Goal: Transaction & Acquisition: Download file/media

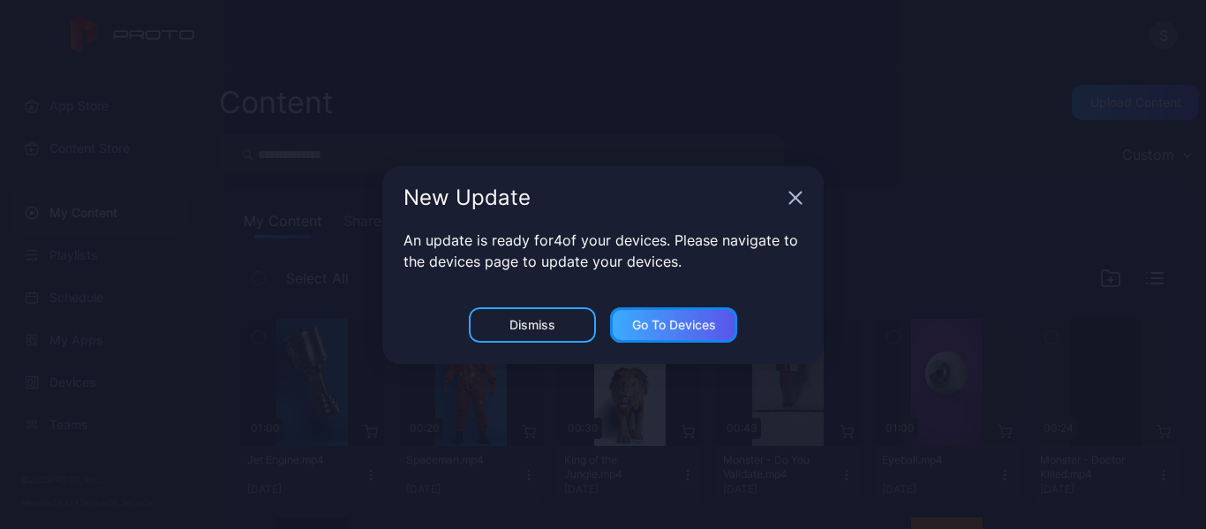
click at [652, 312] on div "Go to devices" at bounding box center [673, 324] width 127 height 35
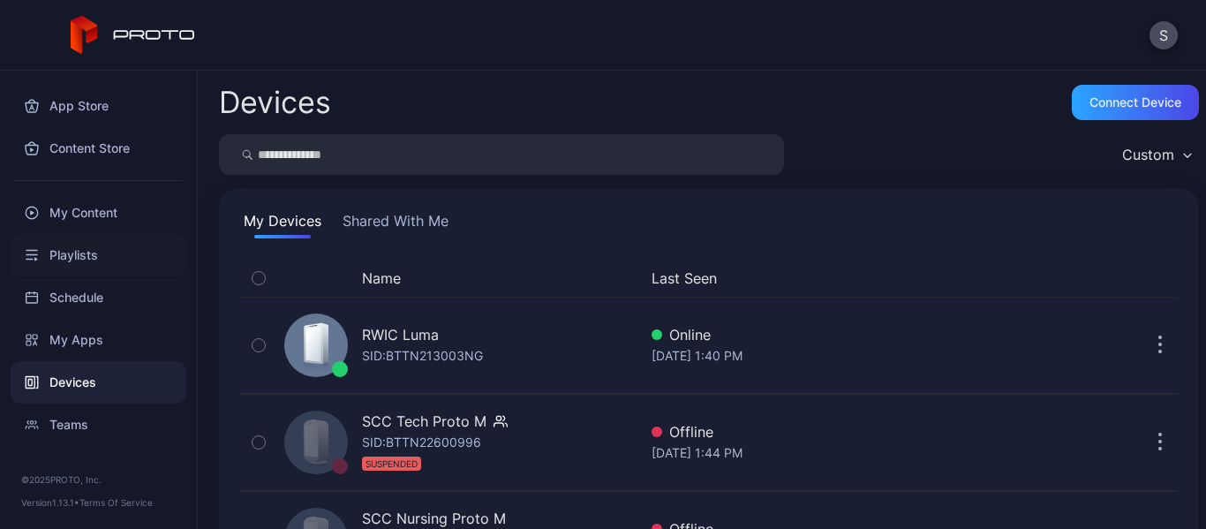
click at [76, 251] on div "Playlists" at bounding box center [99, 255] width 176 height 42
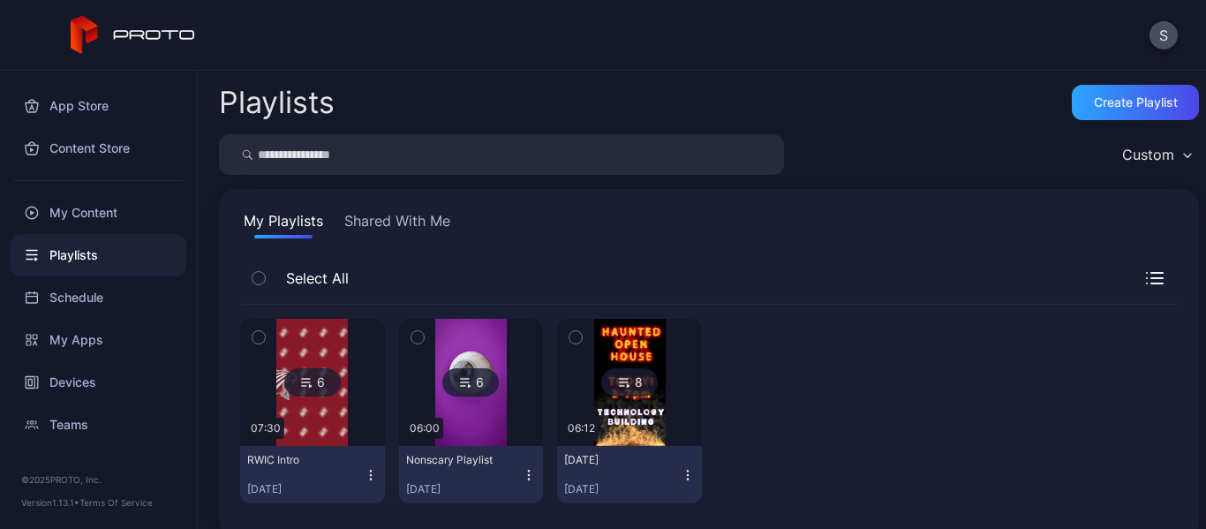
scroll to position [24, 0]
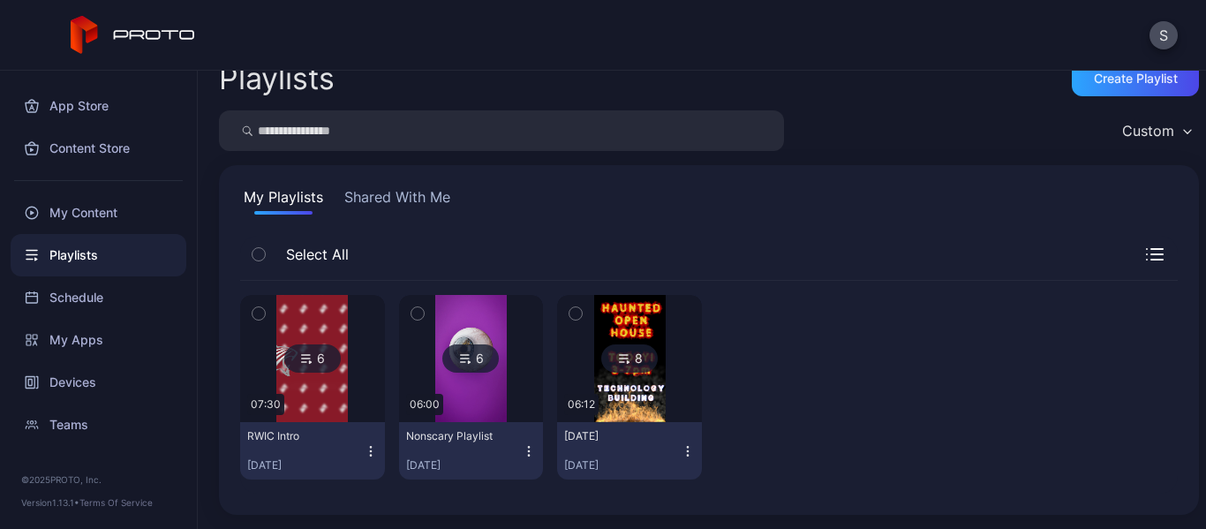
click at [320, 313] on img at bounding box center [311, 358] width 71 height 127
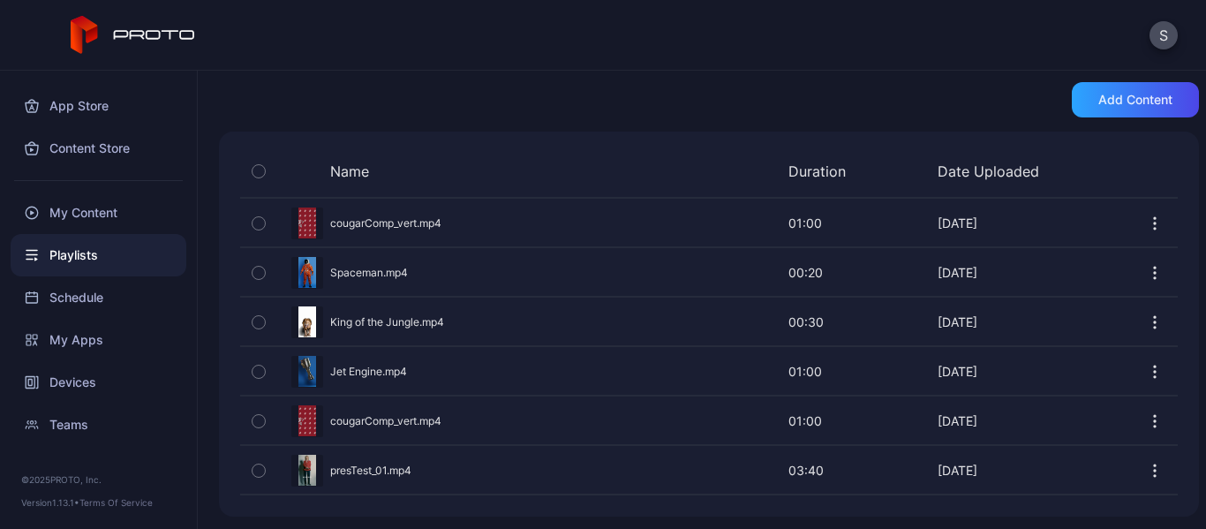
scroll to position [333, 0]
click at [1154, 468] on icon "button" at bounding box center [1155, 469] width 2 height 2
click at [470, 72] on div "Back RWIC Intro 6 07:30 RWIC Intro For ribbon cutting Owner • Created [DATE] As…" at bounding box center [702, 300] width 1008 height 458
click at [101, 207] on div "My Content" at bounding box center [99, 213] width 176 height 42
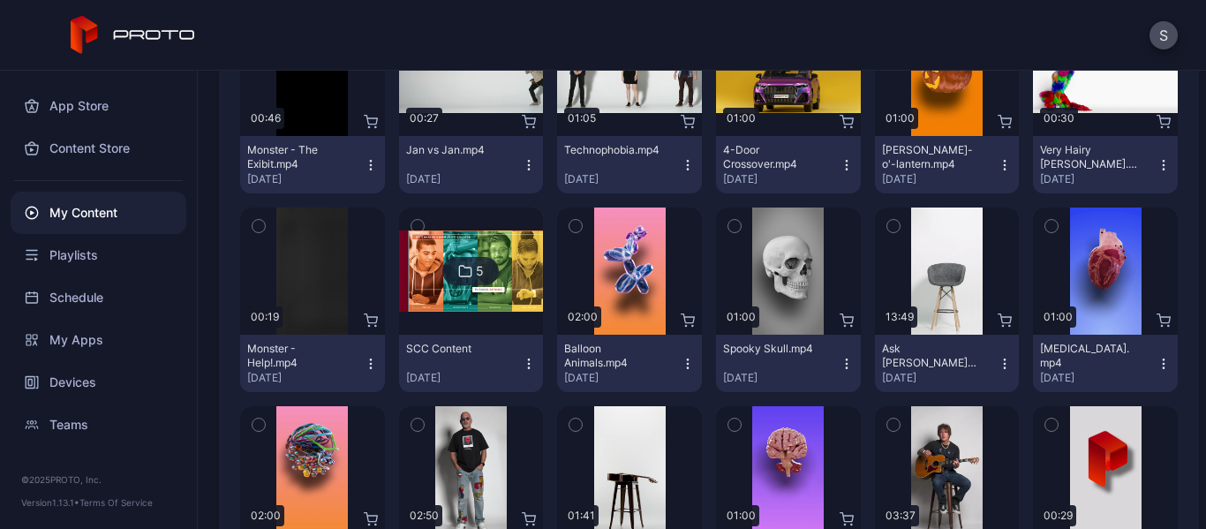
scroll to position [530, 0]
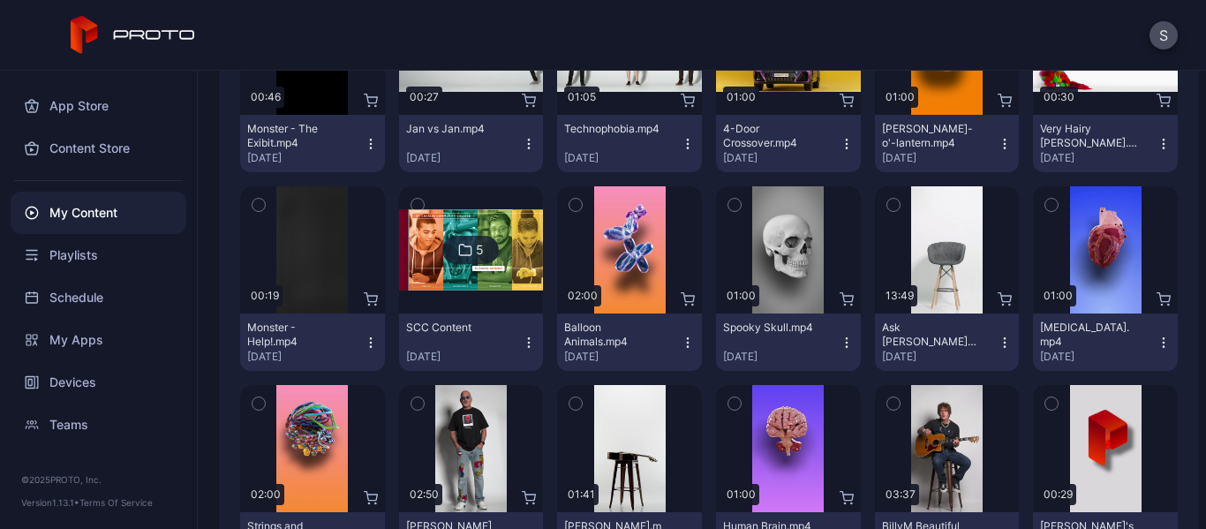
click at [473, 269] on img at bounding box center [471, 249] width 145 height 81
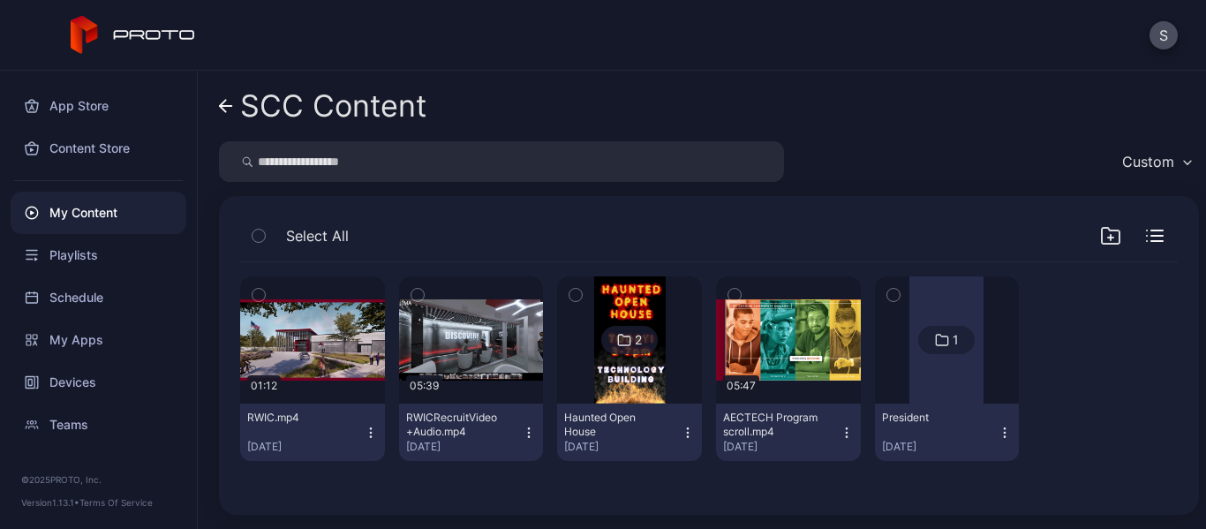
click at [920, 370] on div at bounding box center [946, 339] width 74 height 127
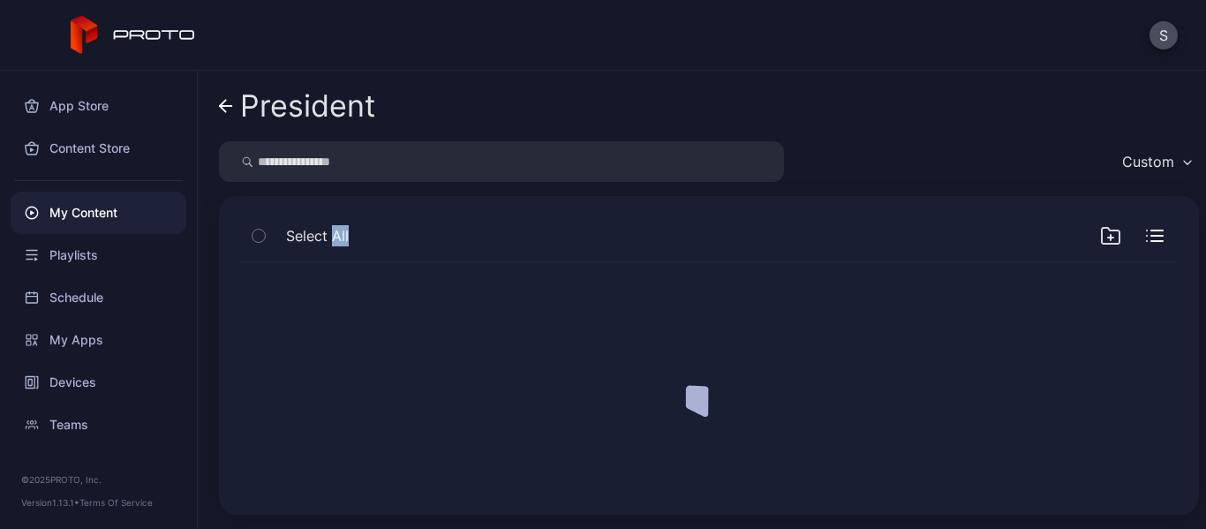
click at [920, 370] on div at bounding box center [709, 377] width 966 height 259
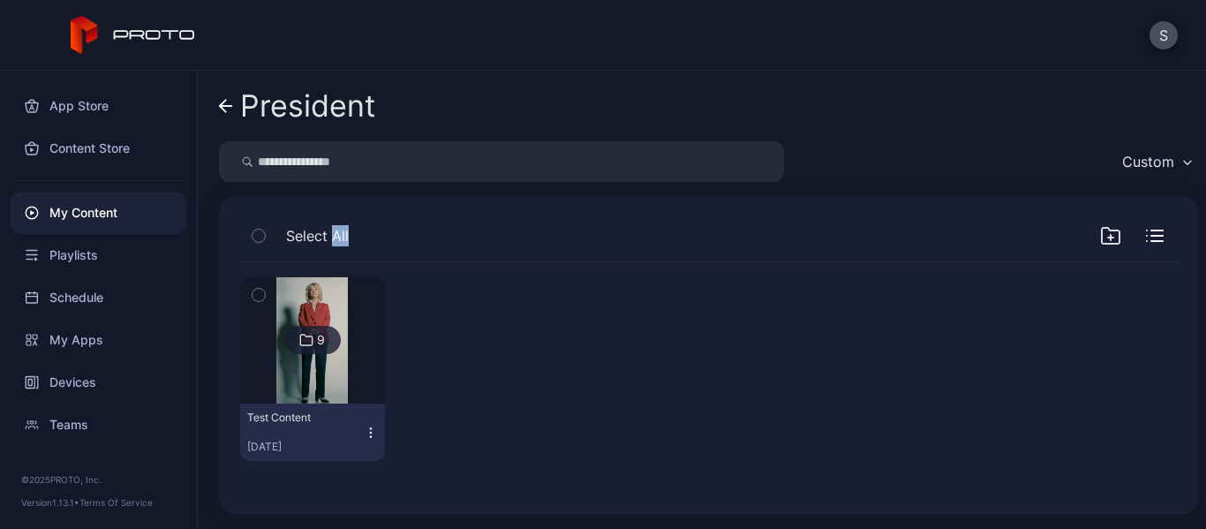
click at [298, 371] on img at bounding box center [311, 339] width 71 height 127
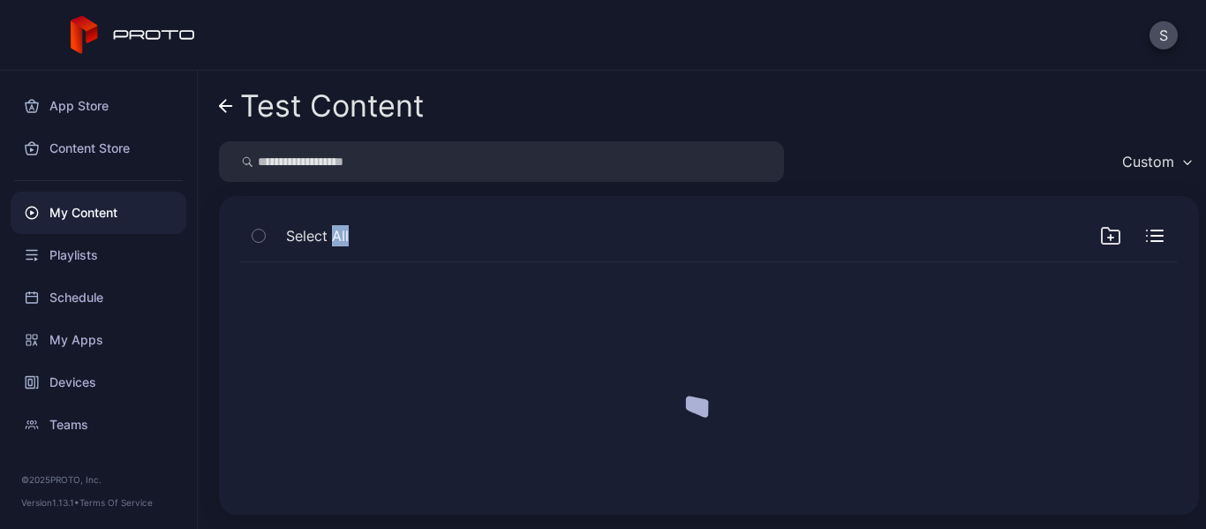
click at [299, 371] on div at bounding box center [709, 377] width 966 height 259
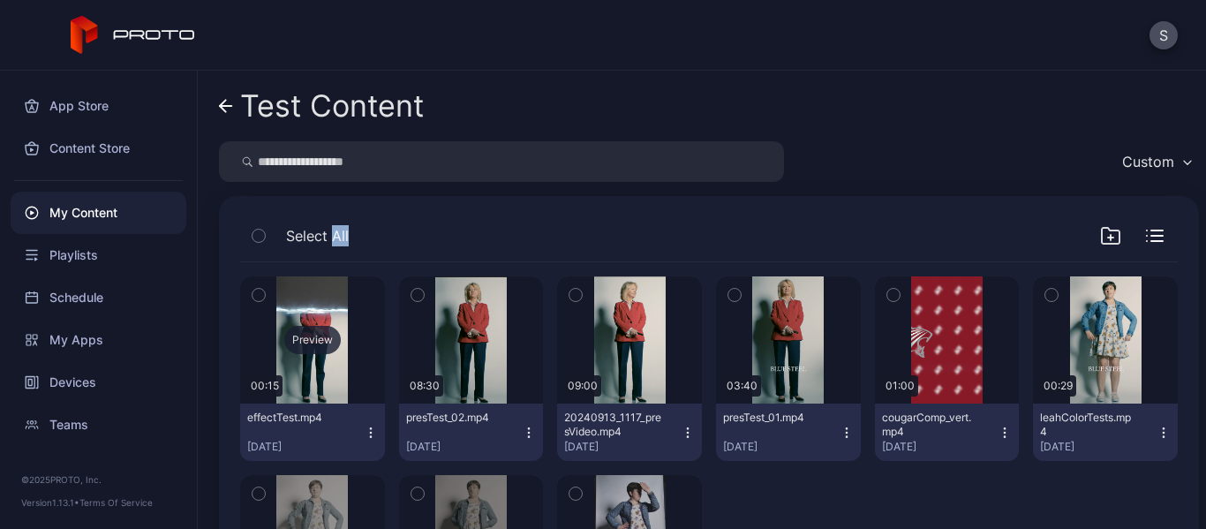
click at [308, 335] on div "Preview" at bounding box center [312, 340] width 56 height 28
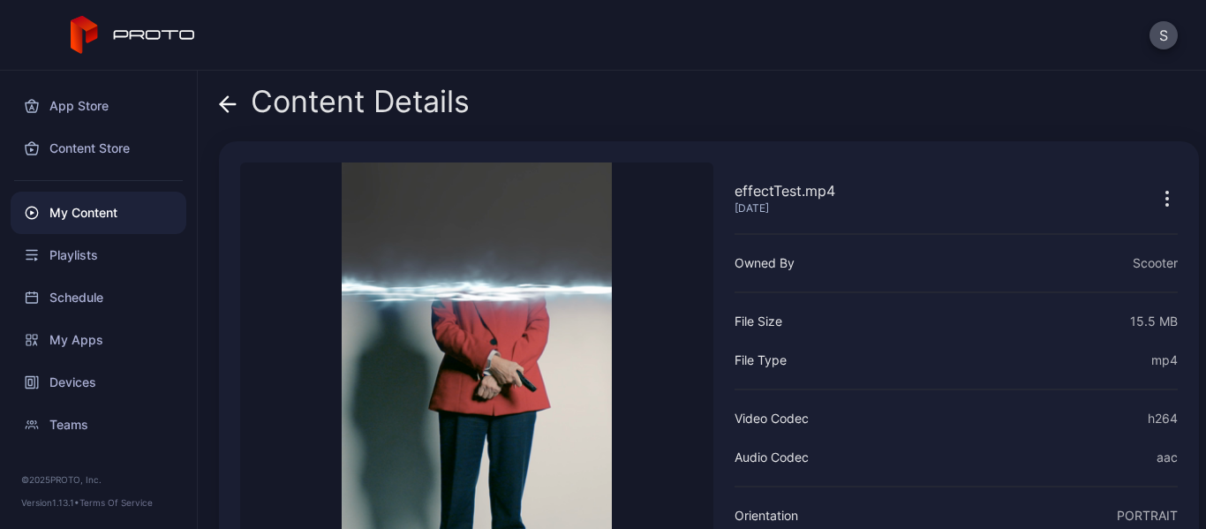
click at [227, 102] on icon at bounding box center [228, 104] width 18 height 18
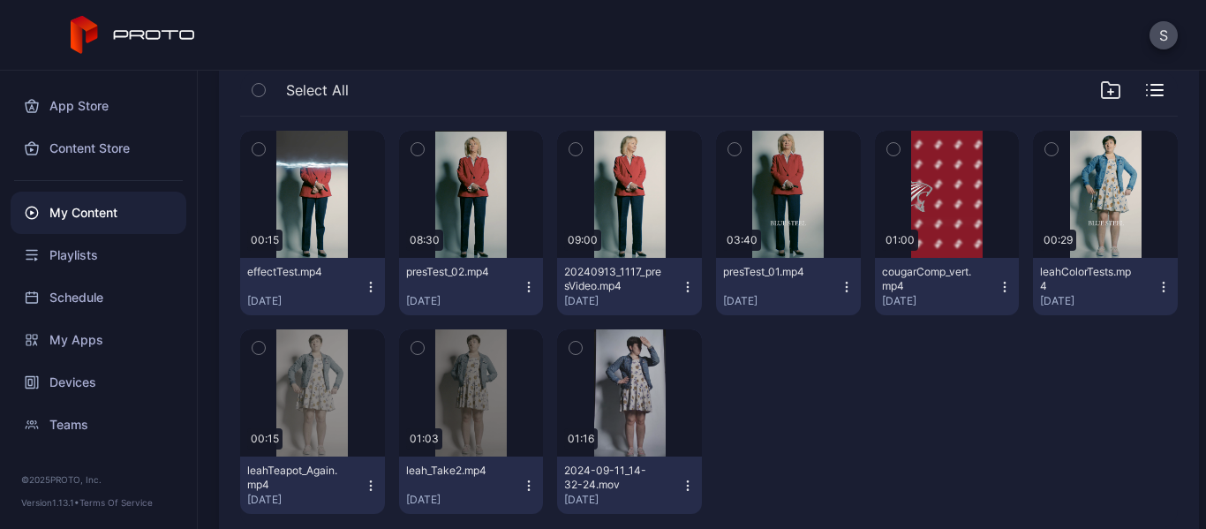
scroll to position [177, 0]
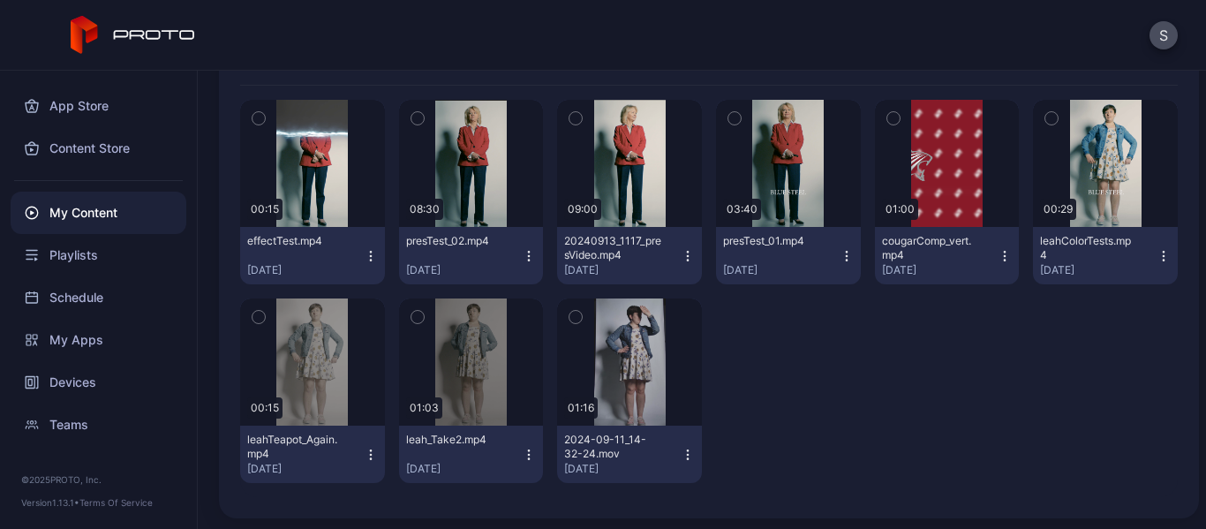
click at [839, 258] on icon "button" at bounding box center [846, 256] width 14 height 14
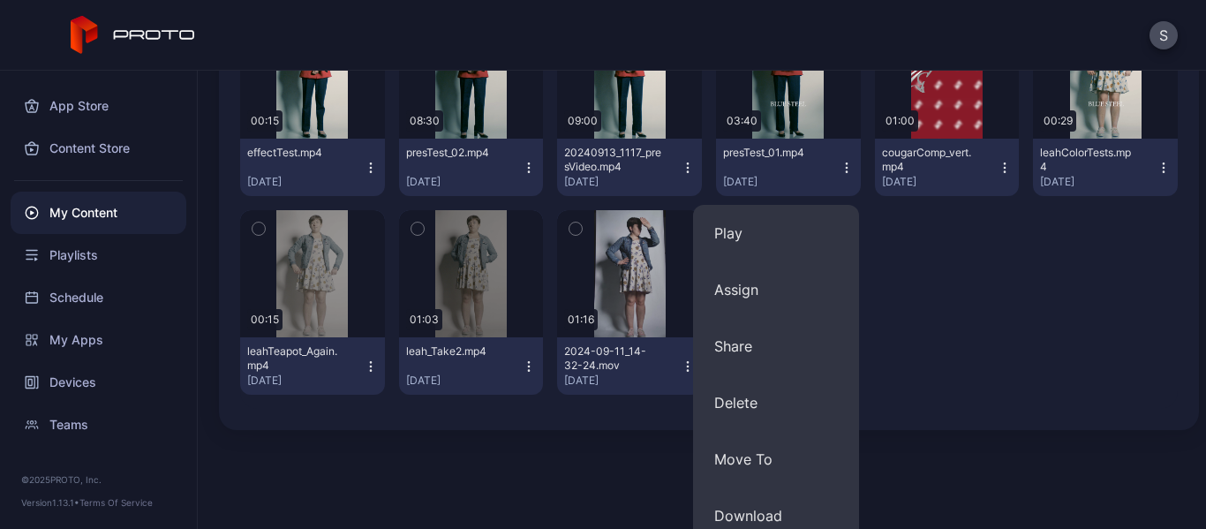
scroll to position [180, 0]
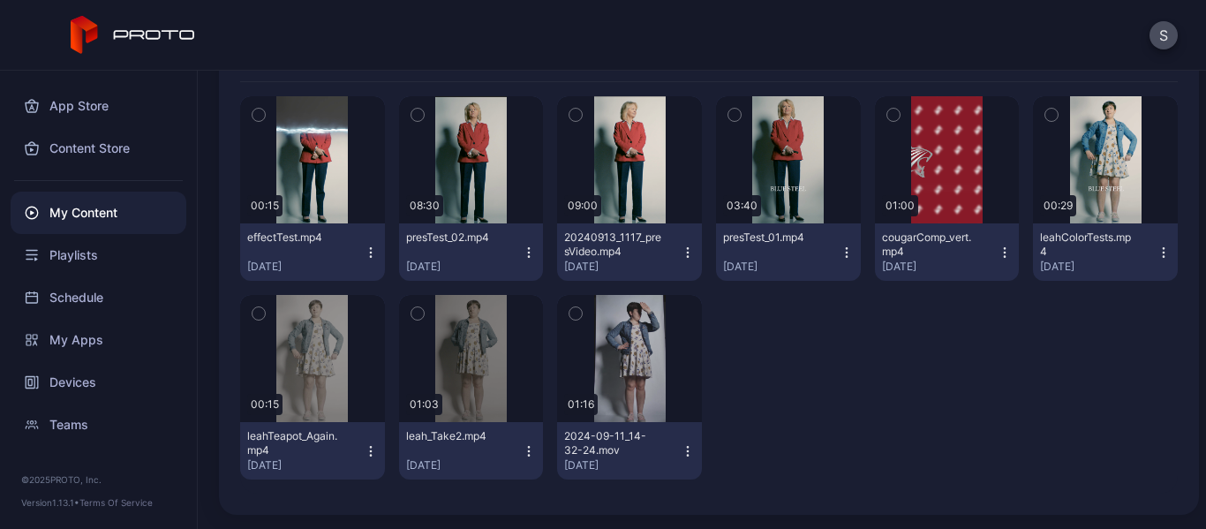
click at [972, 486] on div "Test Content Custom Select All Preview 00:15 effectTest.mp4 [DATE] Preview 08:3…" at bounding box center [702, 300] width 1008 height 458
click at [839, 251] on icon "button" at bounding box center [846, 252] width 14 height 14
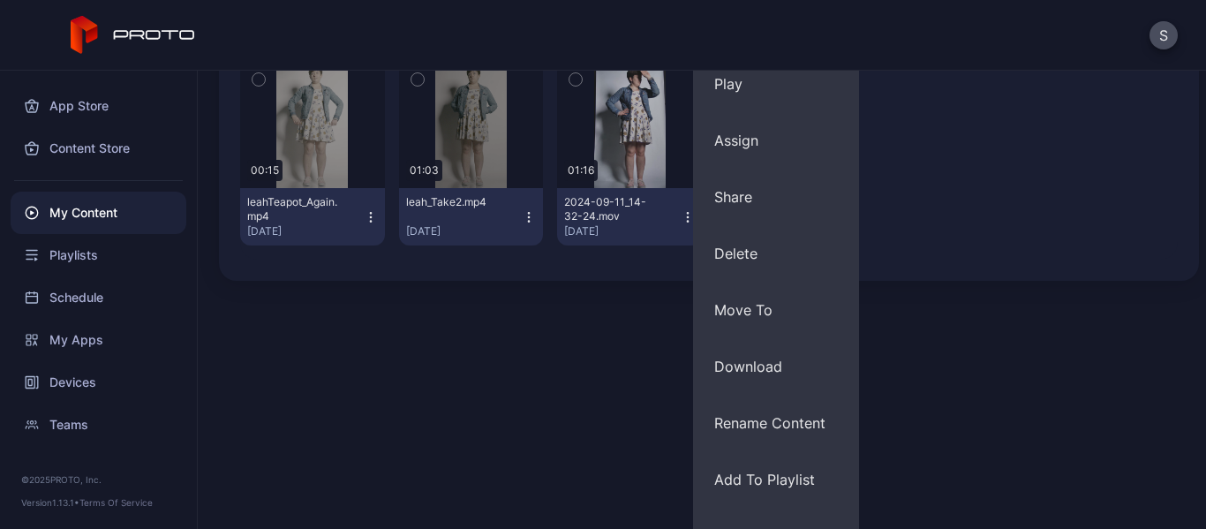
scroll to position [445, 0]
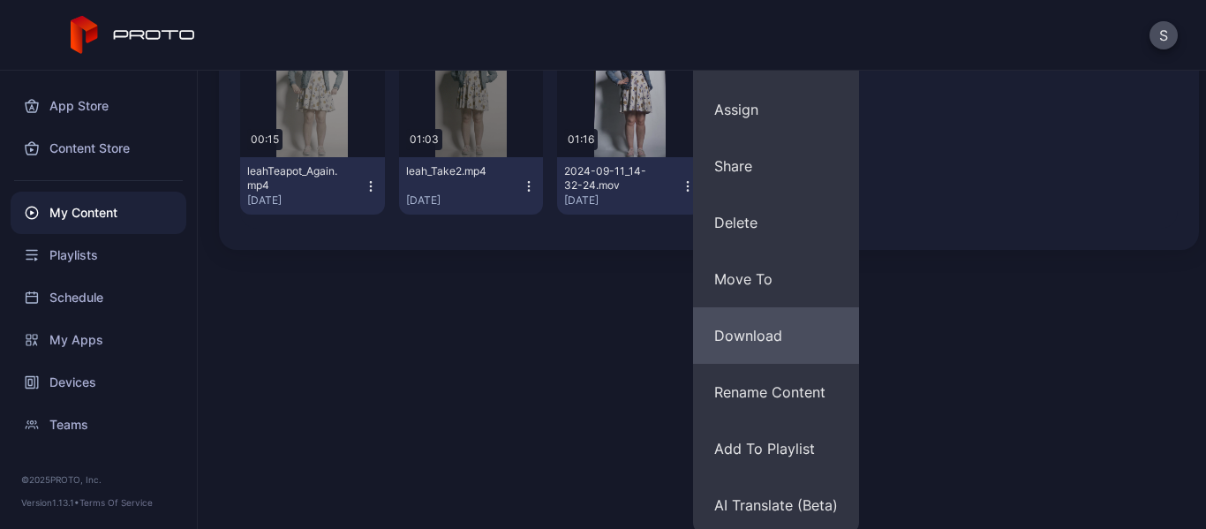
click at [740, 329] on button "Download" at bounding box center [776, 335] width 166 height 56
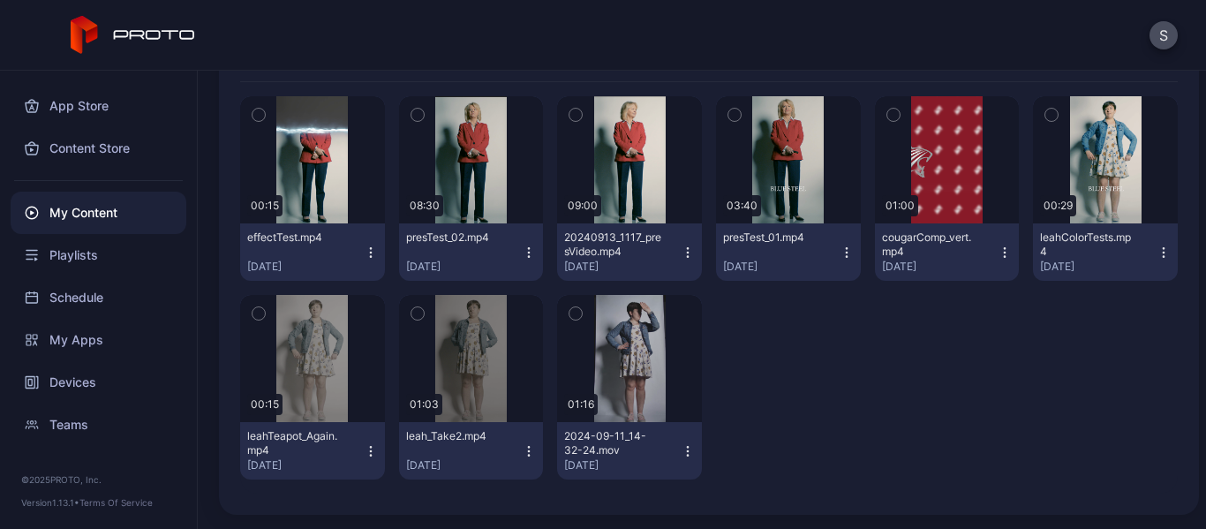
click at [681, 252] on icon "button" at bounding box center [688, 252] width 14 height 14
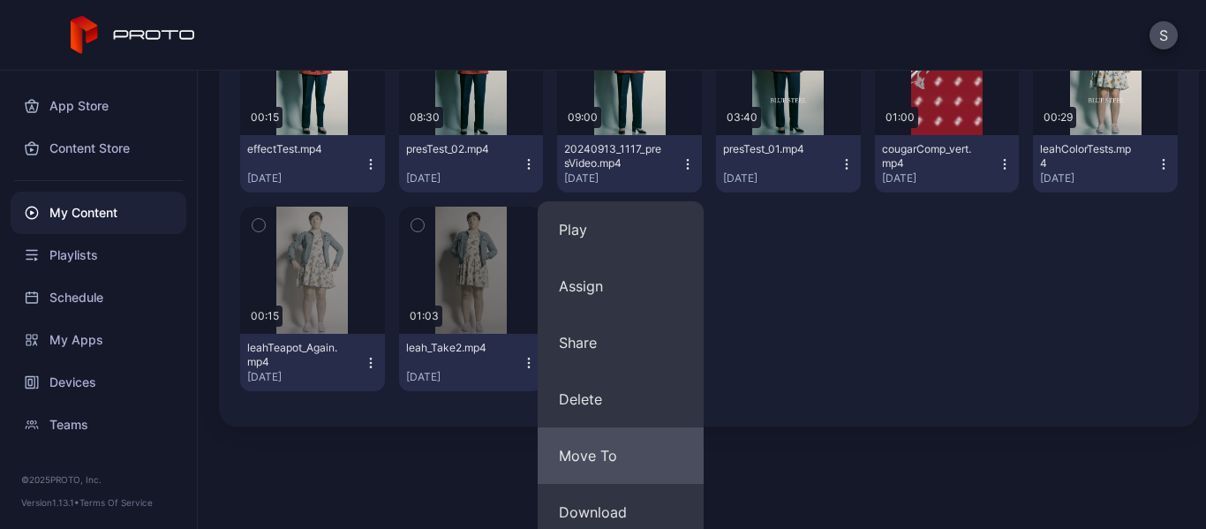
scroll to position [445, 0]
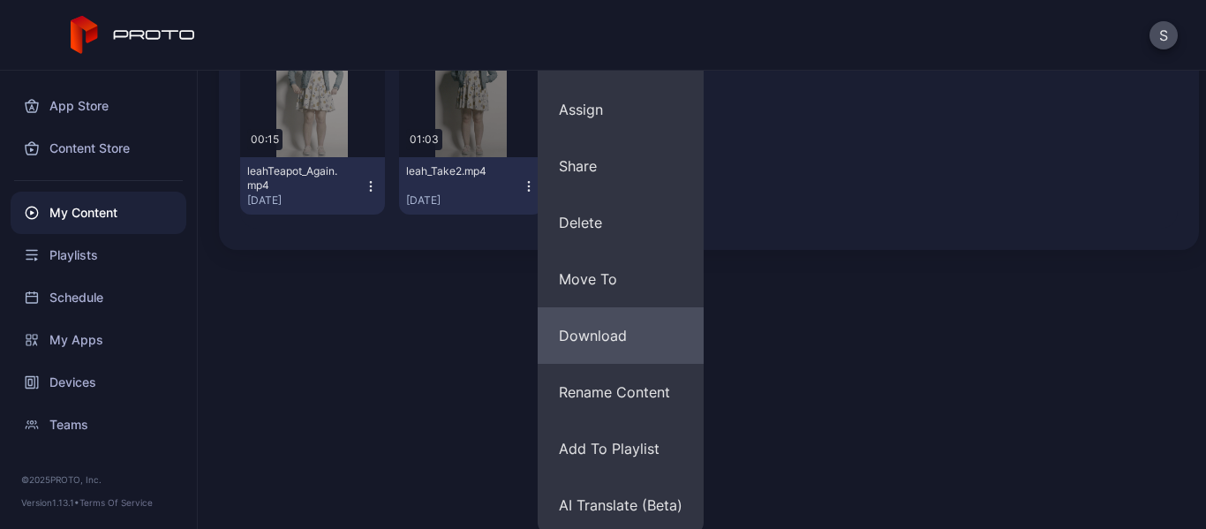
click at [610, 332] on button "Download" at bounding box center [621, 335] width 166 height 56
